Goal: Check status: Check status

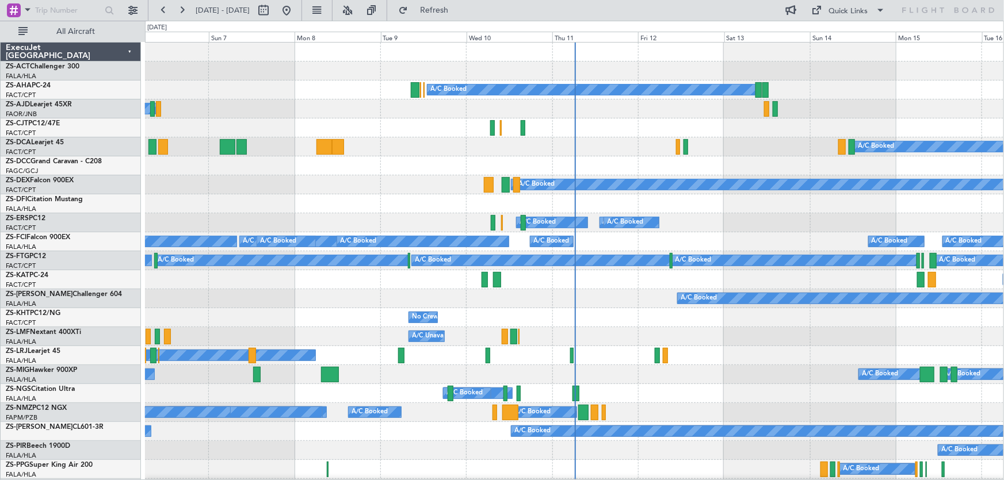
click at [711, 368] on div "A/C Booked A/C Booked A/C Booked A/C Booked" at bounding box center [574, 374] width 858 height 19
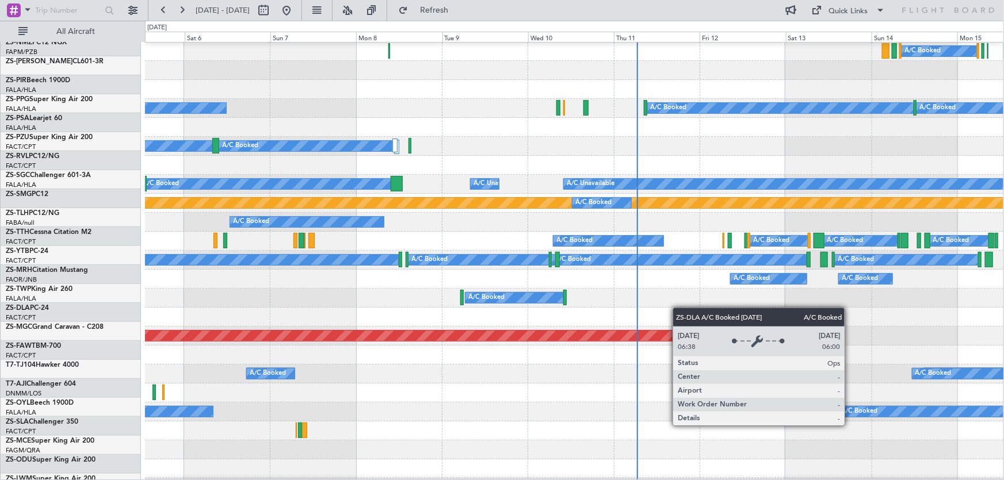
scroll to position [418, 0]
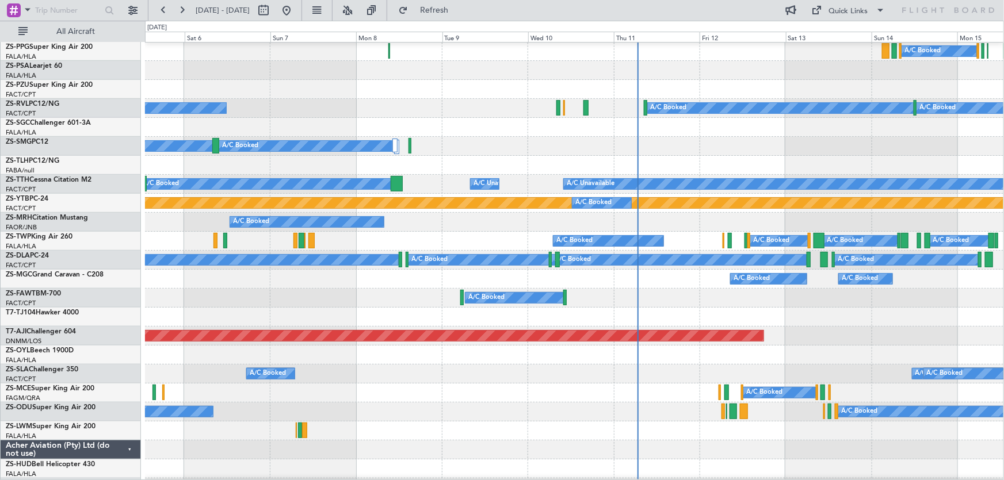
click at [694, 436] on div at bounding box center [574, 431] width 858 height 19
click at [534, 361] on div "A/C Booked A/C Booked A/C Booked A/C Booked A/C Booked A/C Booked A/C Booked A/…" at bounding box center [574, 336] width 859 height 1424
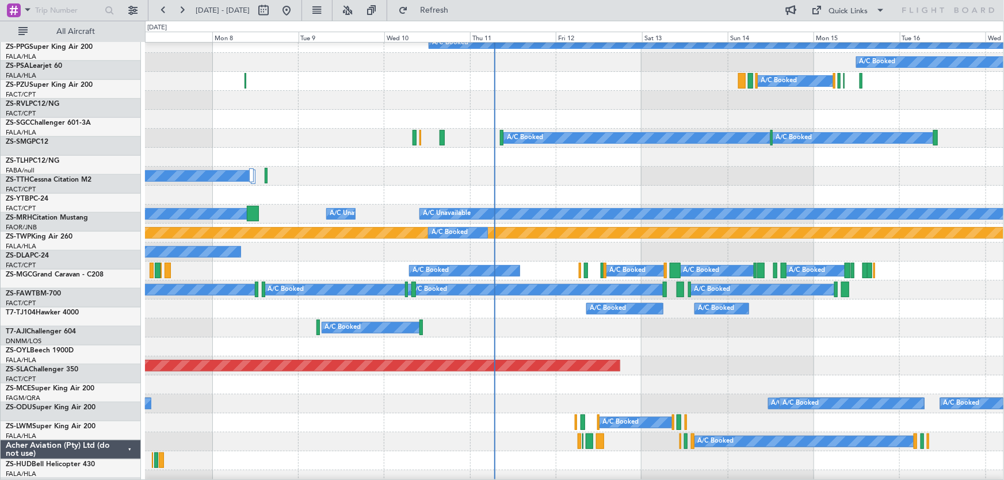
click at [403, 300] on div "A/C Booked A/C Booked A/C Booked A/C Booked" at bounding box center [574, 290] width 858 height 19
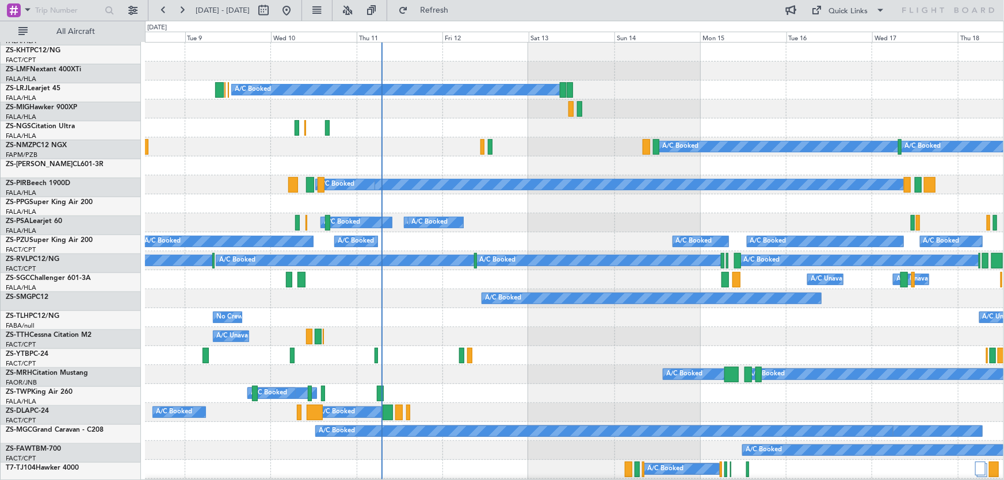
scroll to position [0, 0]
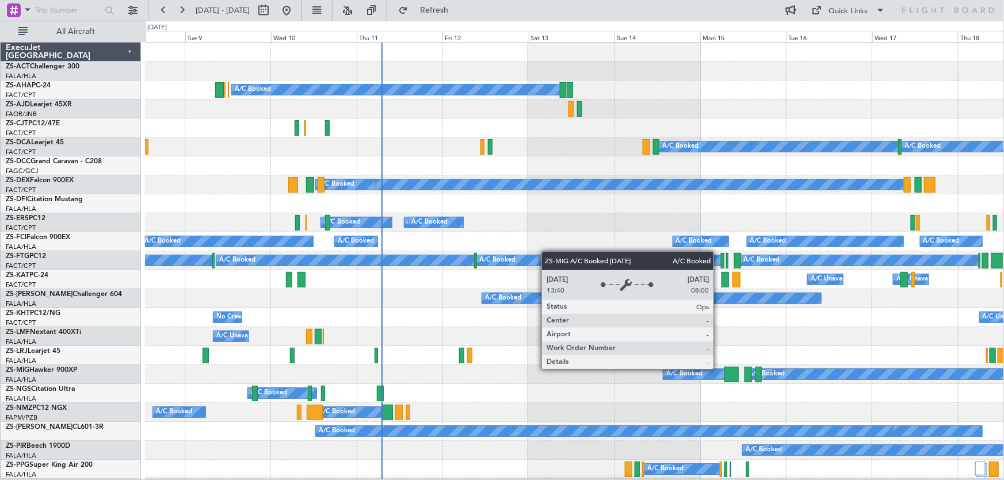
click at [607, 353] on div "A/C Booked A/C Booked" at bounding box center [574, 355] width 858 height 19
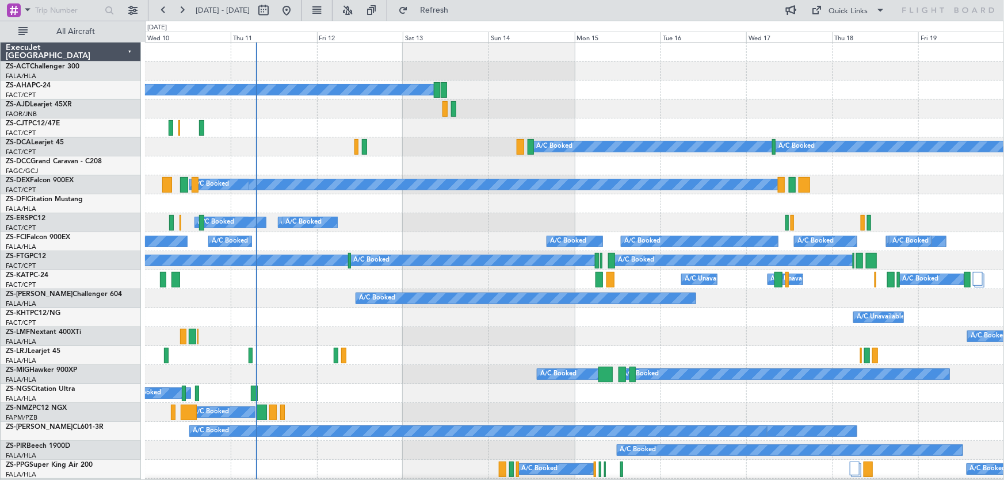
click at [474, 339] on div "A/C Booked A/C Unavailable" at bounding box center [574, 336] width 858 height 19
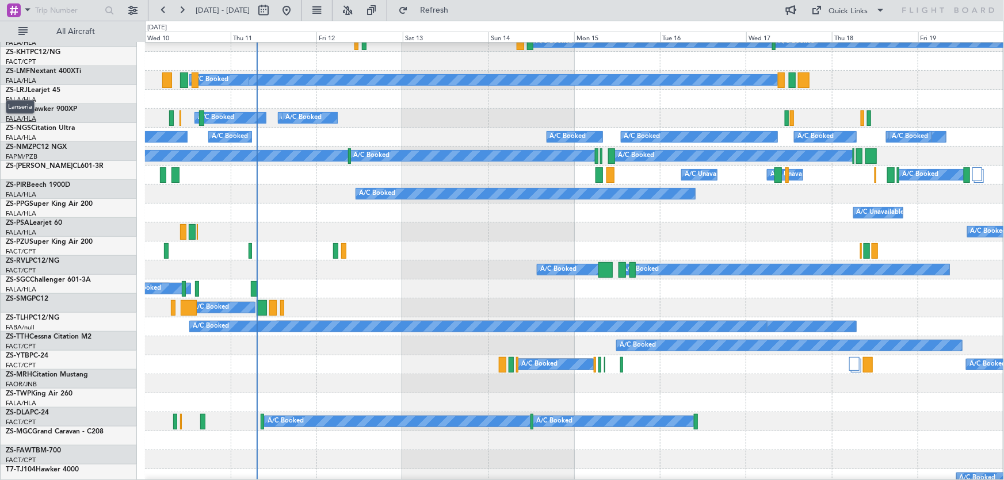
scroll to position [104, 0]
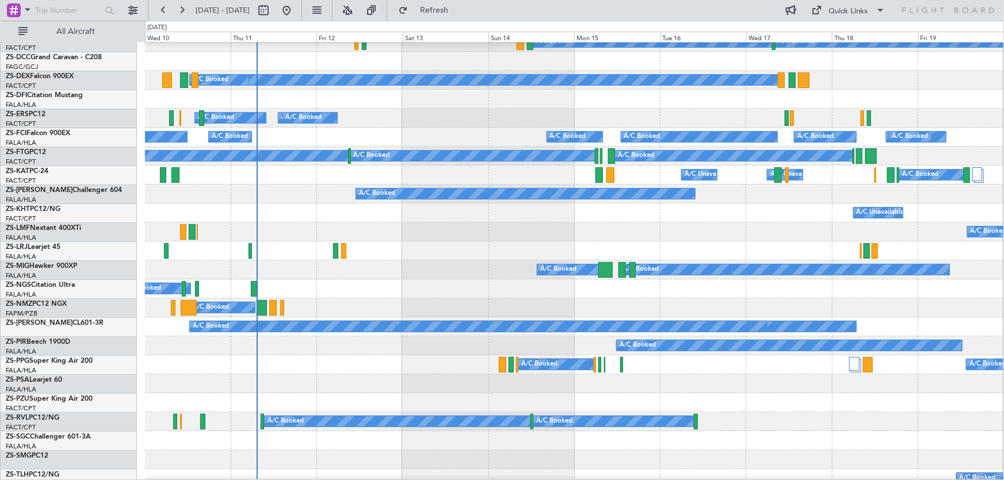
click at [438, 261] on div "A/C Booked A/C Booked A/C Booked" at bounding box center [574, 270] width 858 height 19
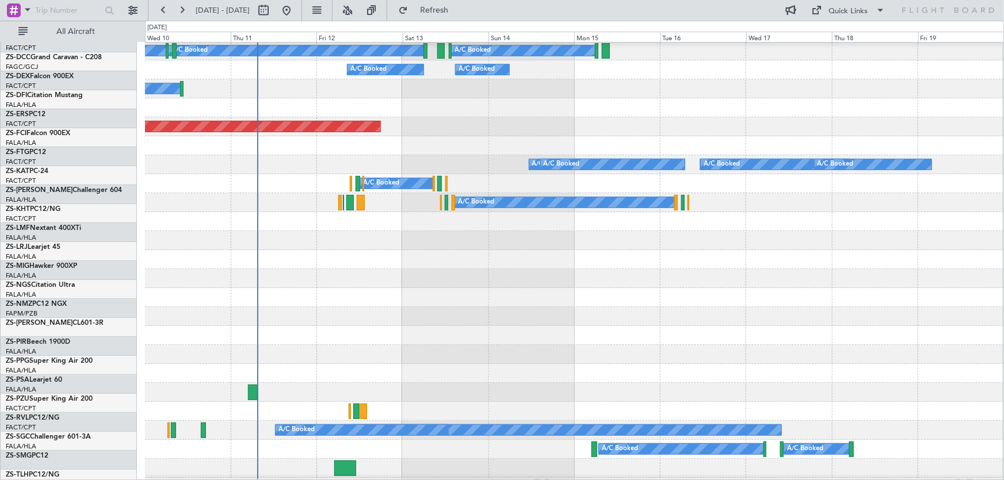
scroll to position [627, 0]
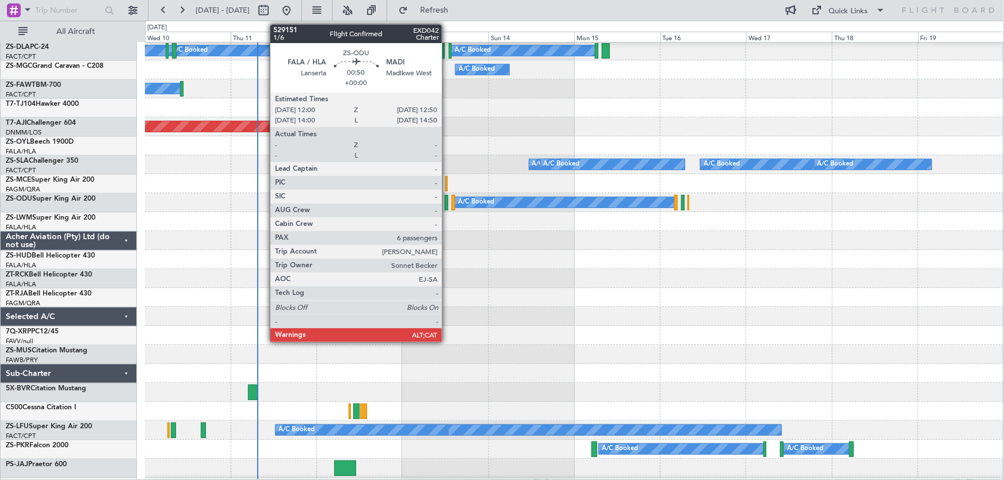
click at [447, 204] on div at bounding box center [446, 203] width 3 height 16
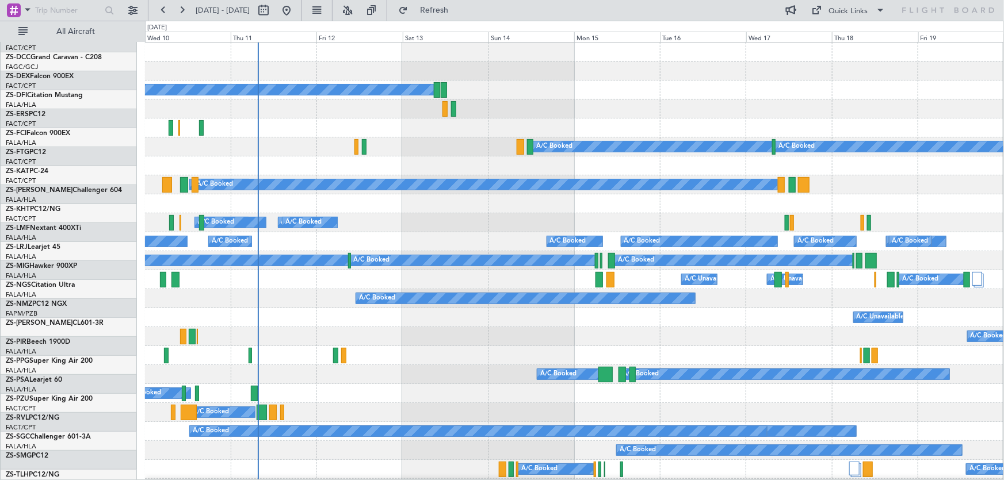
scroll to position [0, 0]
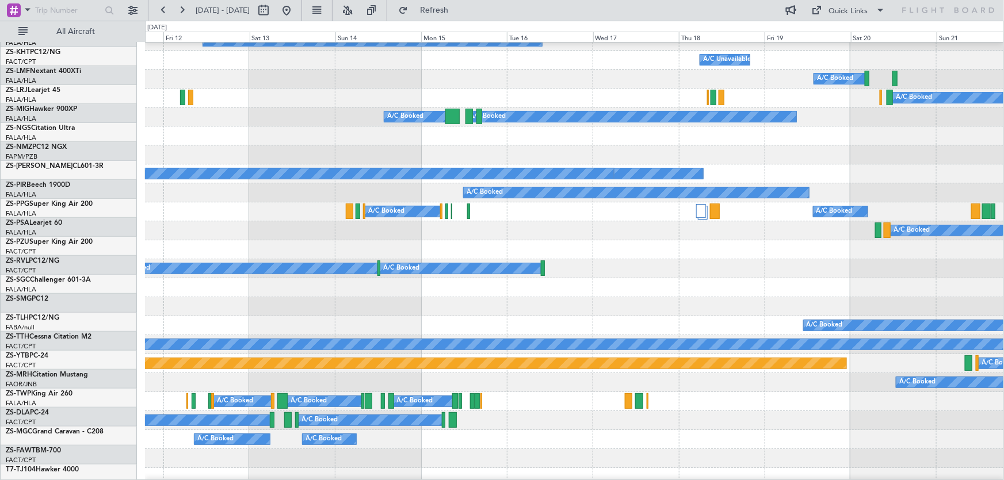
click at [679, 328] on div "A/C Booked" at bounding box center [574, 325] width 858 height 19
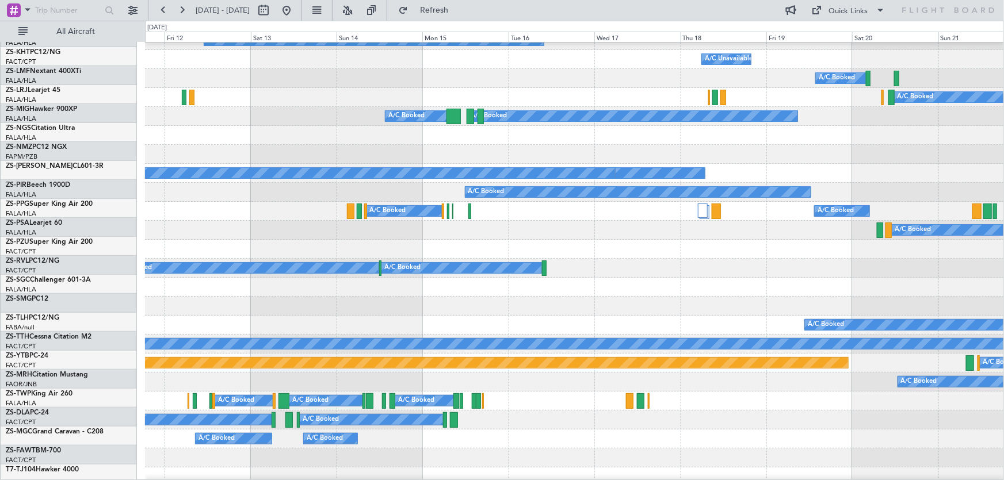
scroll to position [258, 0]
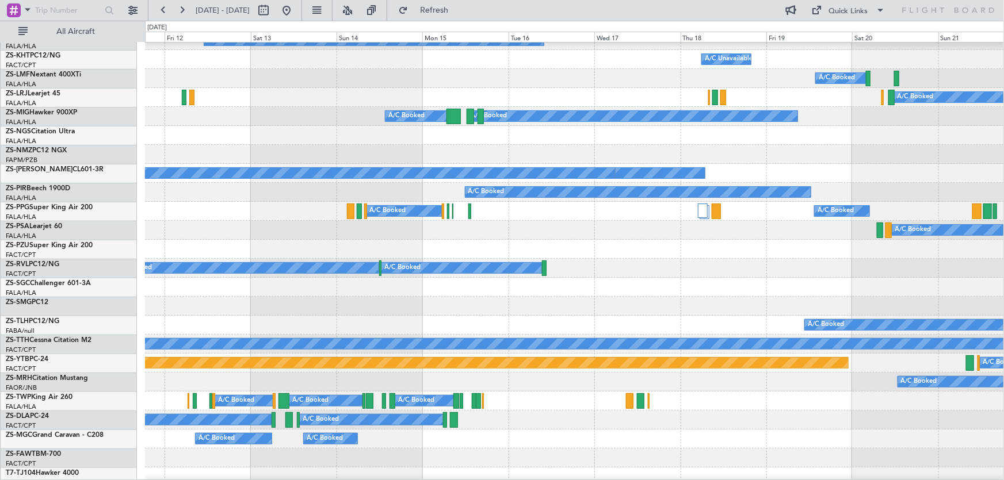
click at [762, 328] on div "A/C Booked A/C Unavailable A/C Unavailable A/C Booked A/C Unavailable A/C Unava…" at bounding box center [574, 477] width 859 height 1386
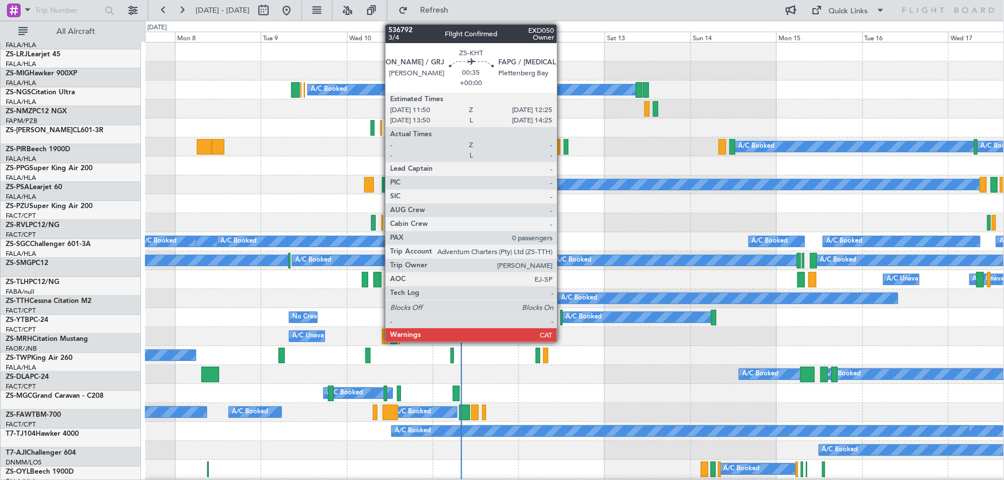
scroll to position [0, 0]
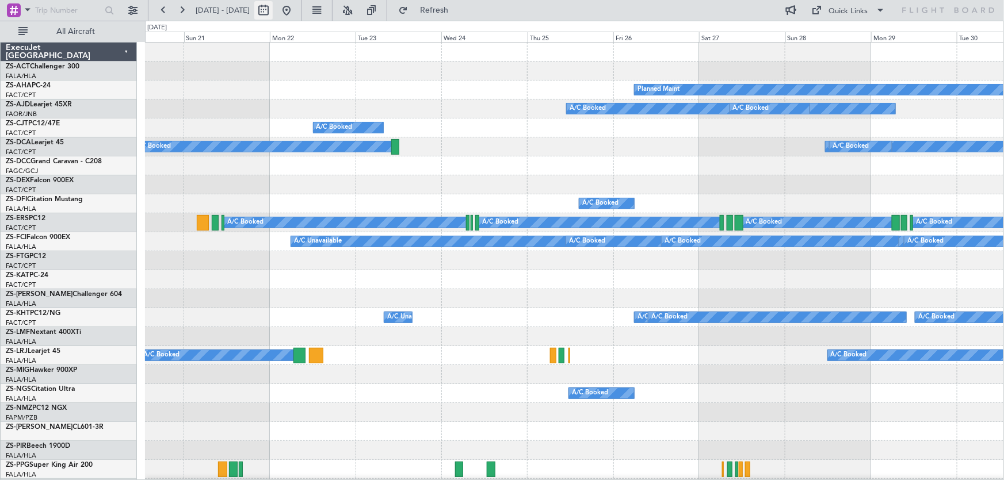
click at [273, 7] on button at bounding box center [263, 10] width 18 height 18
select select "9"
select select "2025"
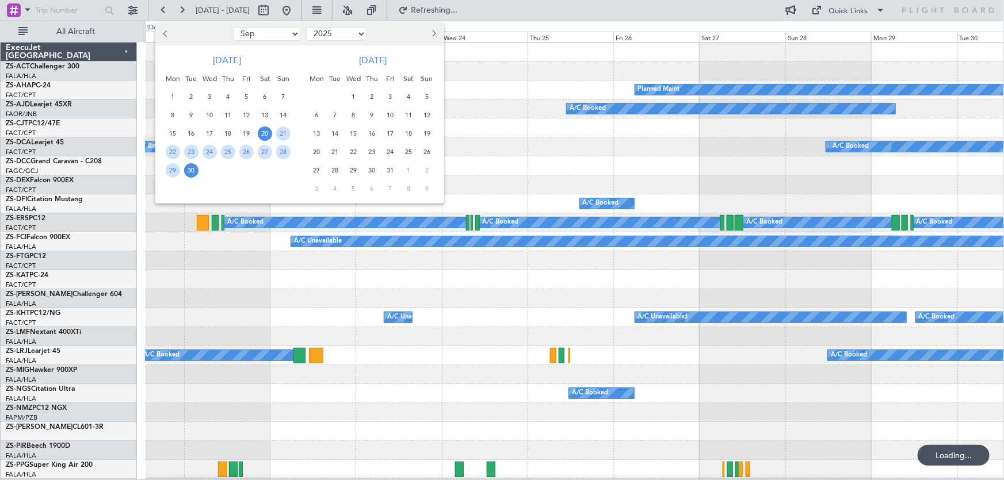
click at [435, 35] on button "Next month" at bounding box center [433, 34] width 13 height 18
click at [377, 150] on span "20" at bounding box center [372, 152] width 14 height 14
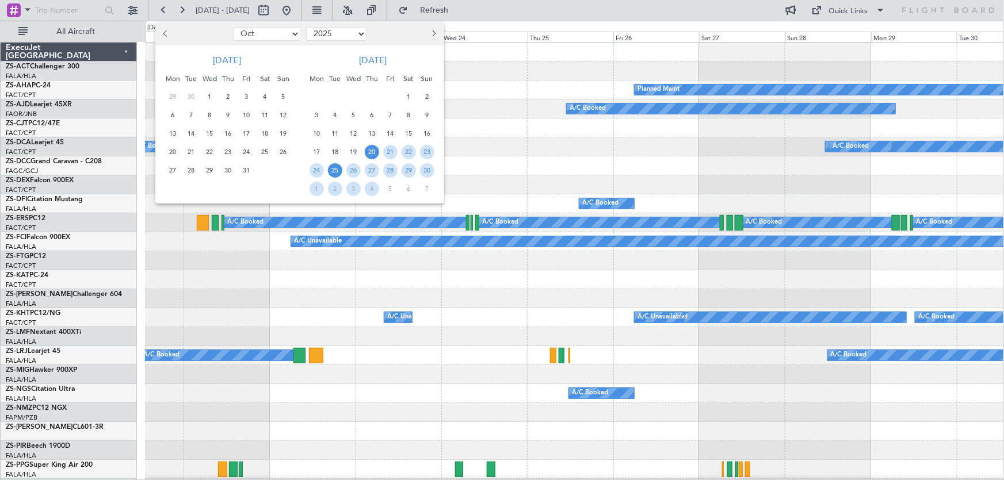
click at [339, 167] on span "25" at bounding box center [335, 170] width 14 height 14
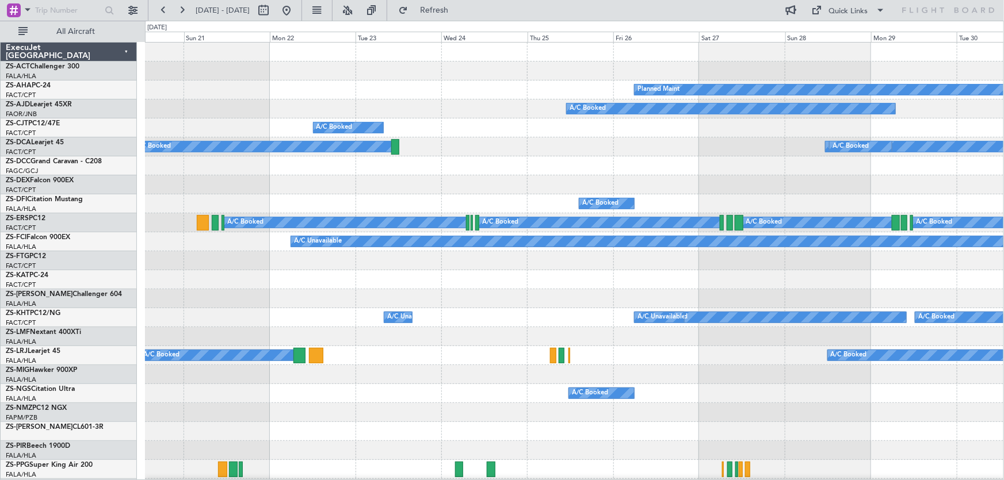
select select "11"
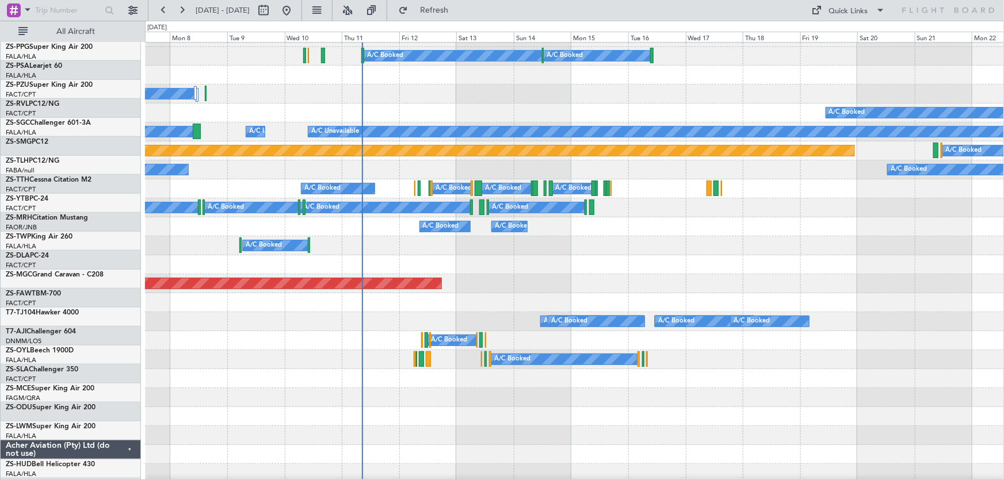
scroll to position [470, 0]
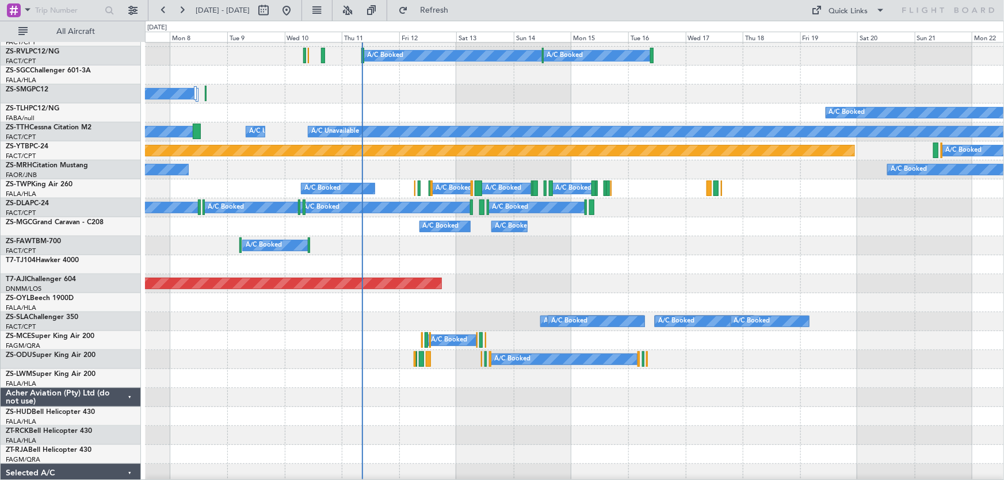
click at [600, 401] on div at bounding box center [574, 397] width 859 height 19
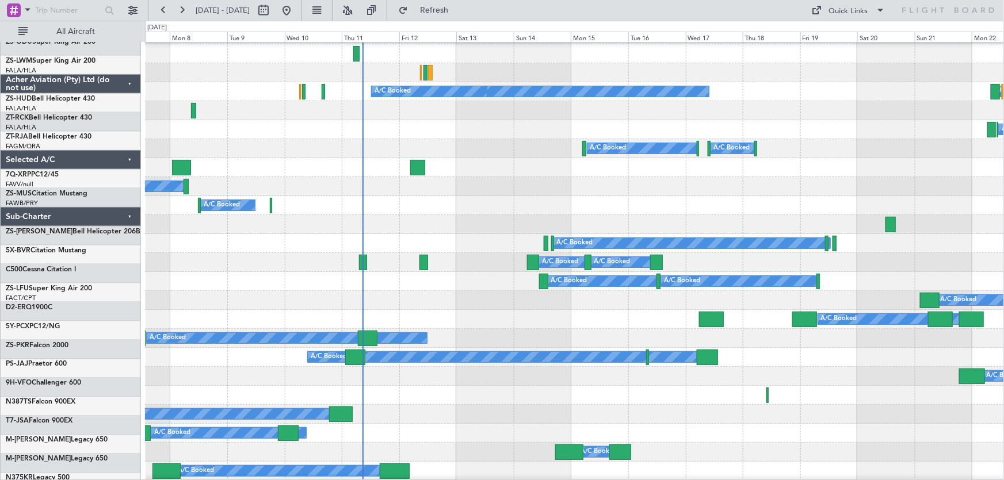
scroll to position [985, 0]
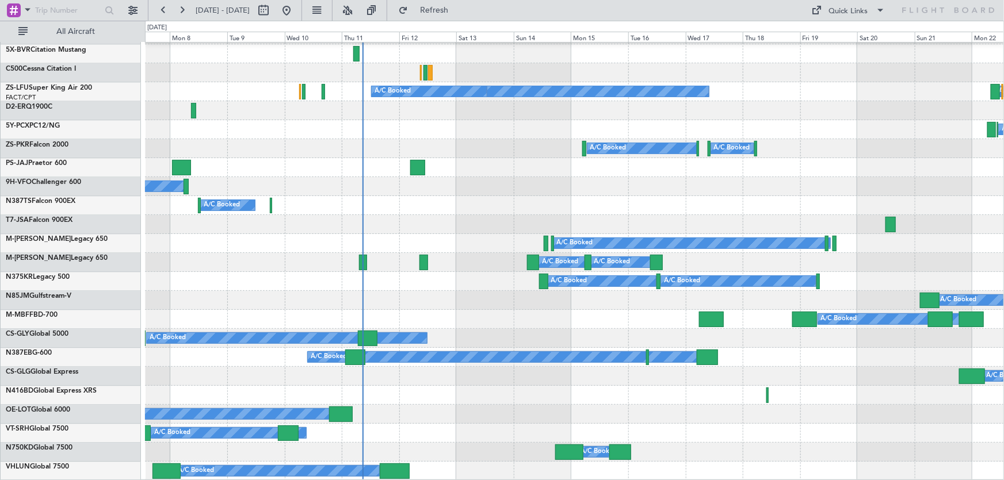
click at [604, 308] on div "A/C Booked" at bounding box center [574, 300] width 859 height 19
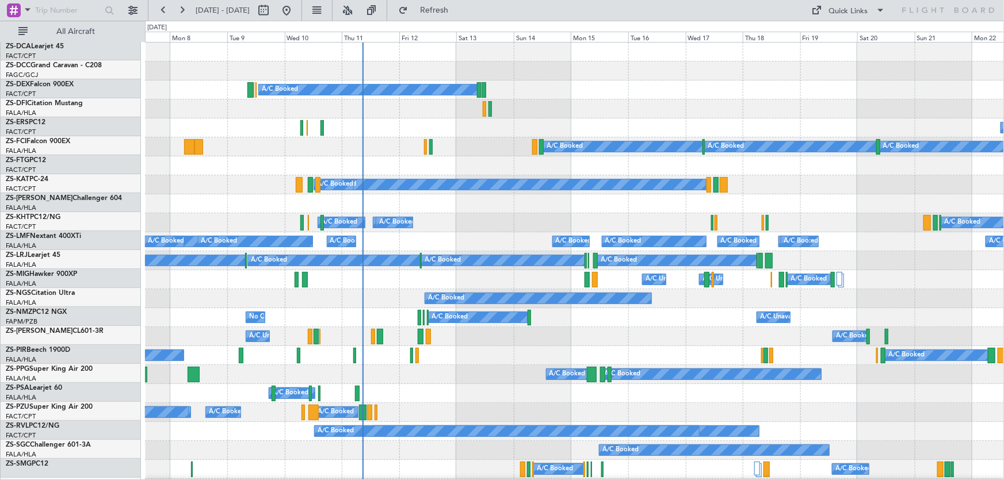
scroll to position [0, 0]
